Goal: Check status: Check status

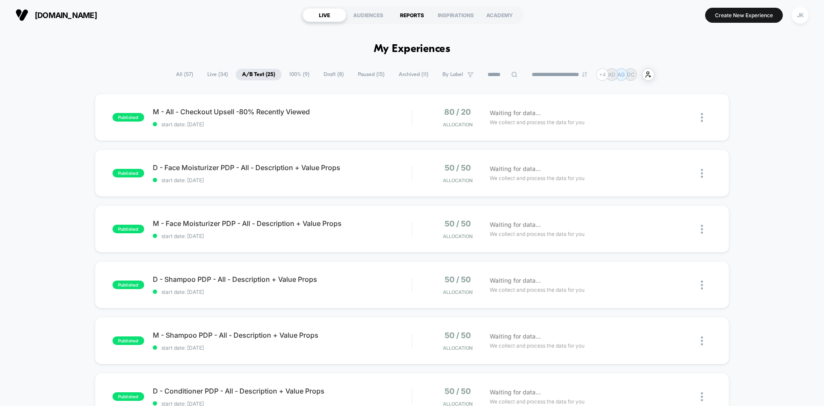
click at [414, 12] on div "REPORTS" at bounding box center [412, 15] width 44 height 14
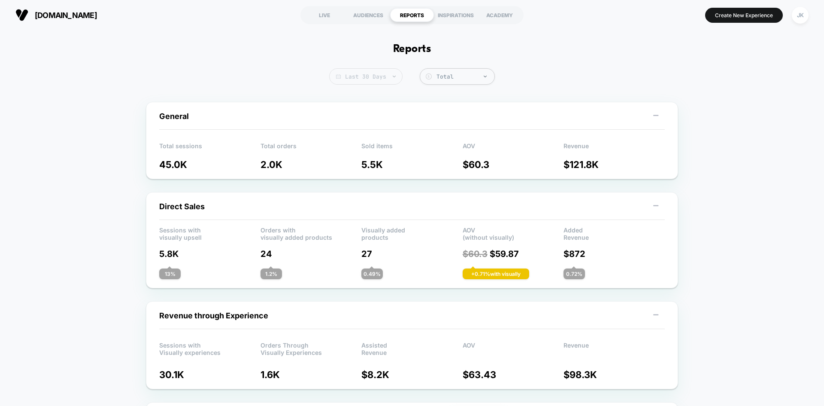
click at [355, 76] on span "Last 30 Days" at bounding box center [365, 76] width 73 height 16
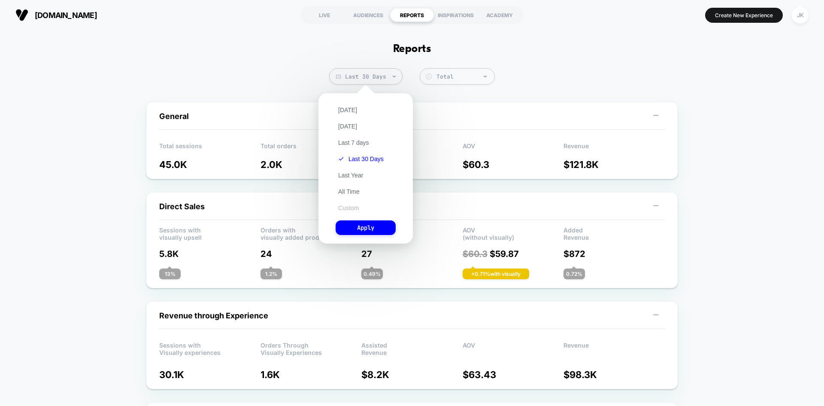
click at [345, 207] on button "Custom" at bounding box center [349, 208] width 26 height 8
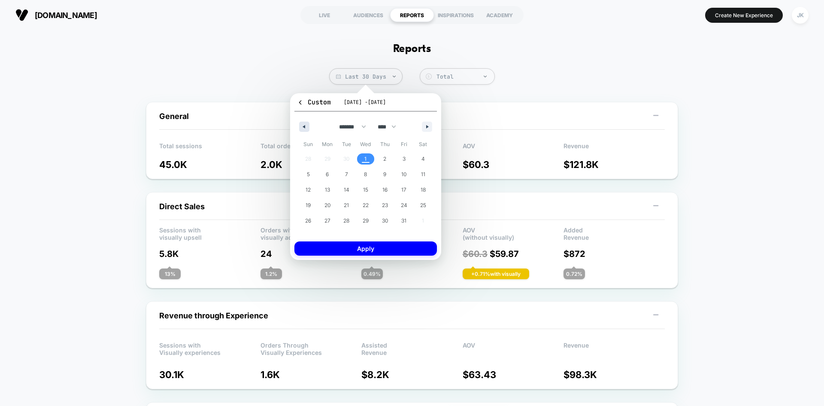
click at [304, 128] on icon "button" at bounding box center [303, 126] width 4 height 3
select select "*"
click at [329, 156] on span "1" at bounding box center [327, 158] width 19 height 11
click at [349, 219] on span "30" at bounding box center [347, 220] width 6 height 15
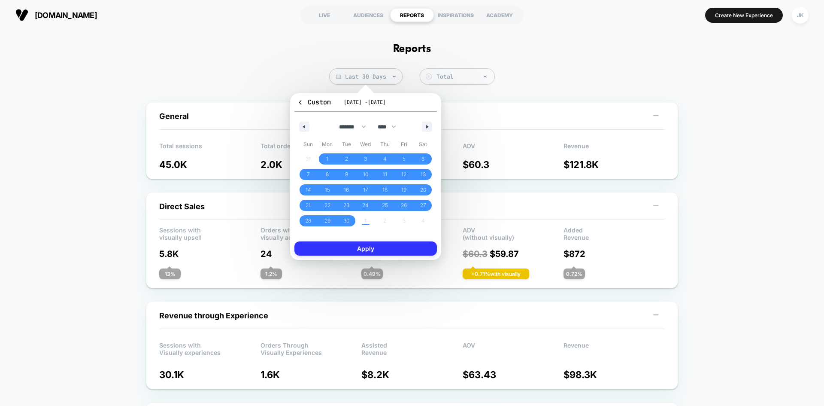
click at [366, 253] on button "Apply" at bounding box center [366, 248] width 143 height 14
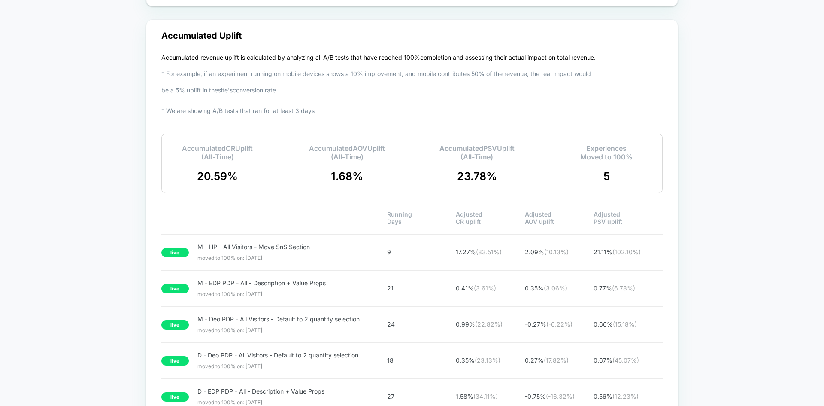
scroll to position [1476, 0]
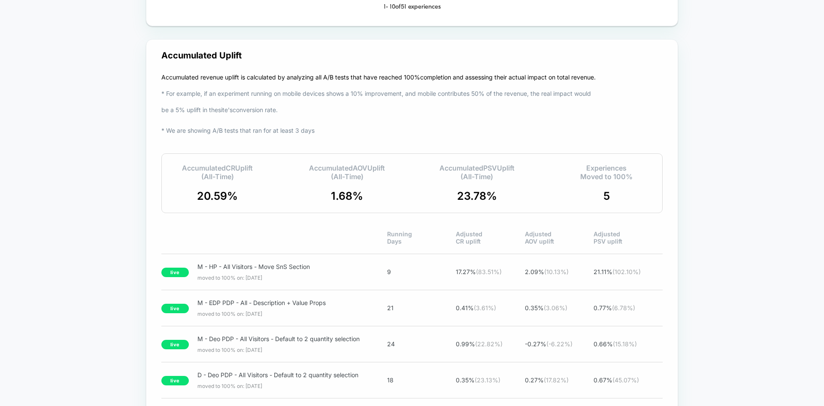
drag, startPoint x: 158, startPoint y: 77, endPoint x: 240, endPoint y: 88, distance: 83.6
click at [240, 88] on div "Accumulated Uplift Accumulated revenue uplift is calculated by analyzing all A/…" at bounding box center [412, 249] width 532 height 420
drag, startPoint x: 247, startPoint y: 76, endPoint x: 260, endPoint y: 88, distance: 17.6
click at [260, 88] on p "Accumulated revenue uplift is calculated by analyzing all A/B tests that have r…" at bounding box center [378, 104] width 435 height 70
click at [148, 134] on div "Accumulated Uplift Accumulated revenue uplift is calculated by analyzing all A/…" at bounding box center [412, 249] width 532 height 420
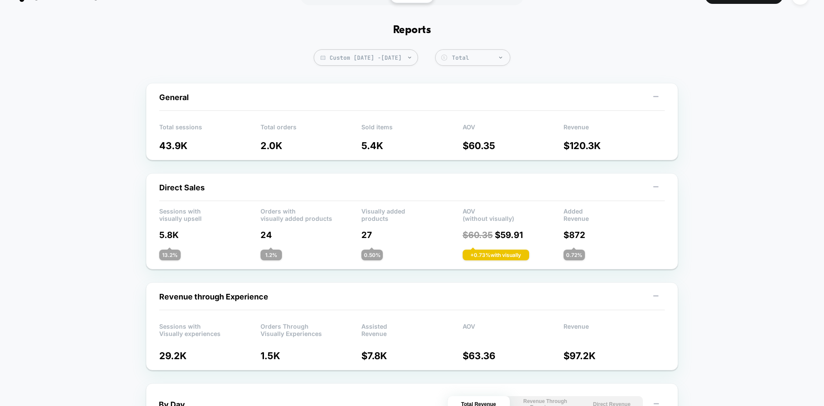
scroll to position [19, 0]
click at [241, 300] on span "Revenue through Experience" at bounding box center [213, 296] width 109 height 9
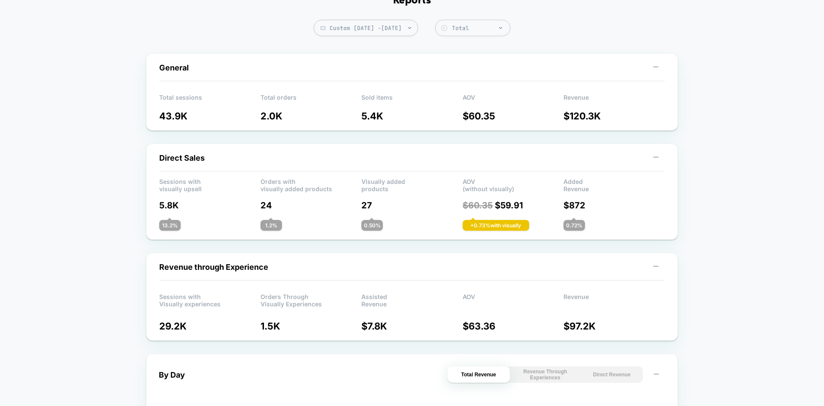
scroll to position [49, 0]
click at [475, 30] on div "Total" at bounding box center [479, 27] width 54 height 7
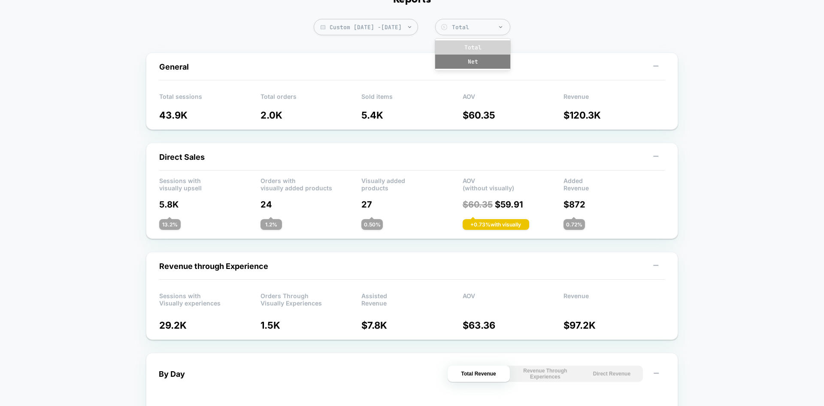
click at [495, 60] on div "Net" at bounding box center [472, 62] width 75 height 14
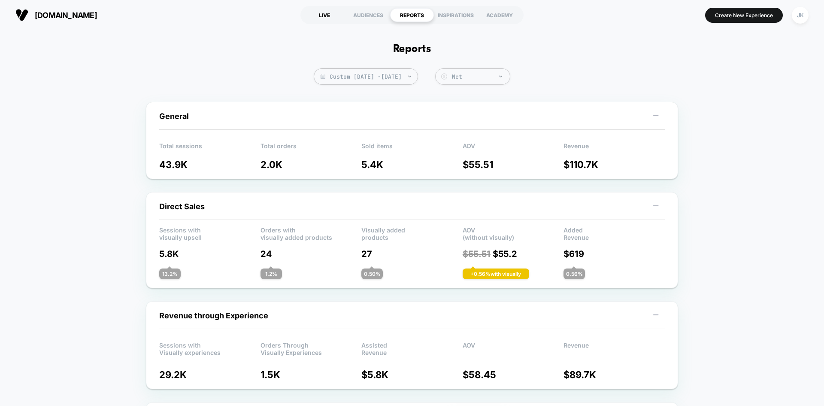
click at [324, 11] on div "LIVE" at bounding box center [325, 15] width 44 height 14
